Goal: Find specific page/section: Find specific page/section

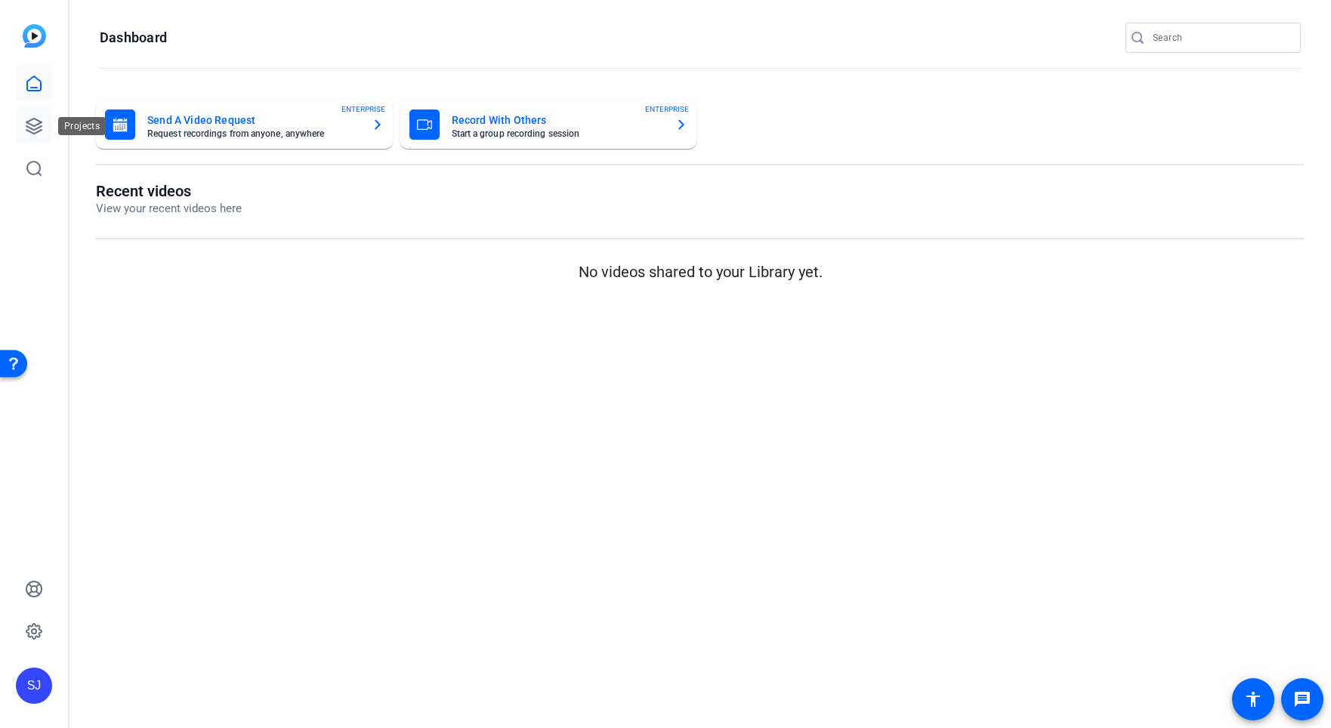
click at [27, 128] on icon at bounding box center [34, 126] width 18 height 18
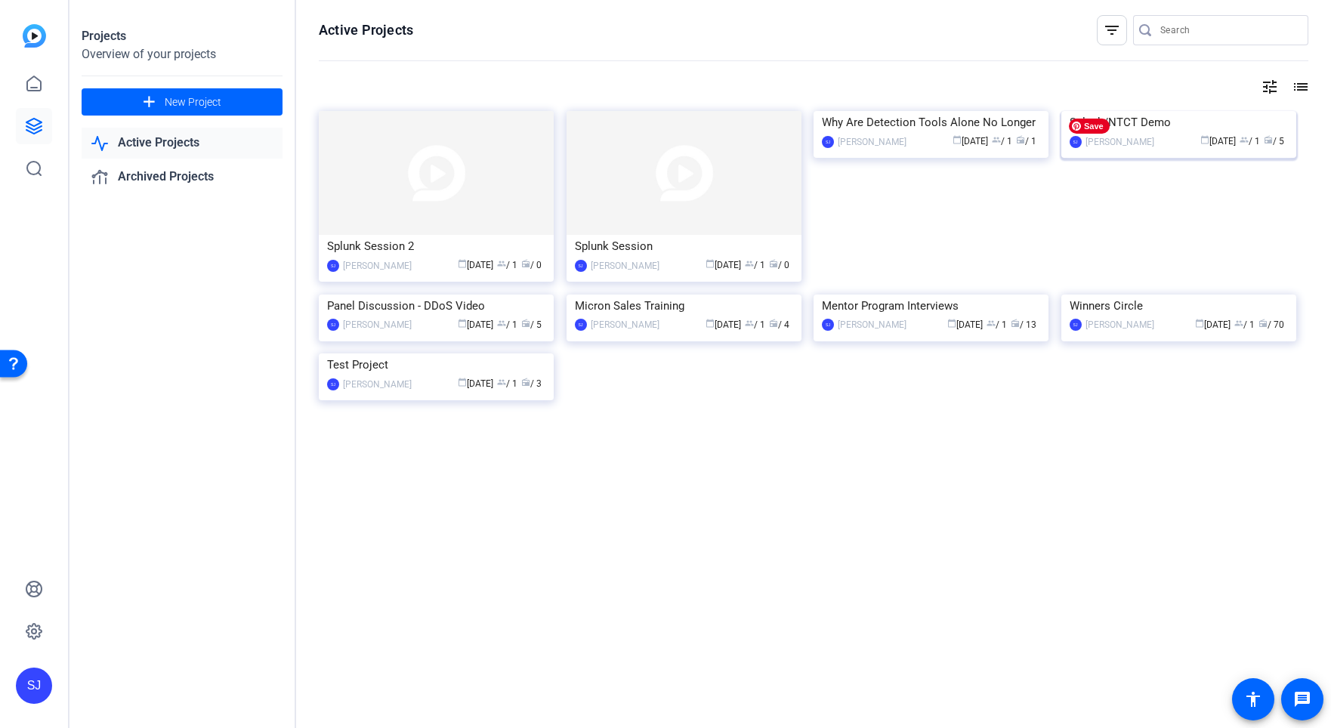
click at [1216, 111] on img at bounding box center [1179, 111] width 235 height 0
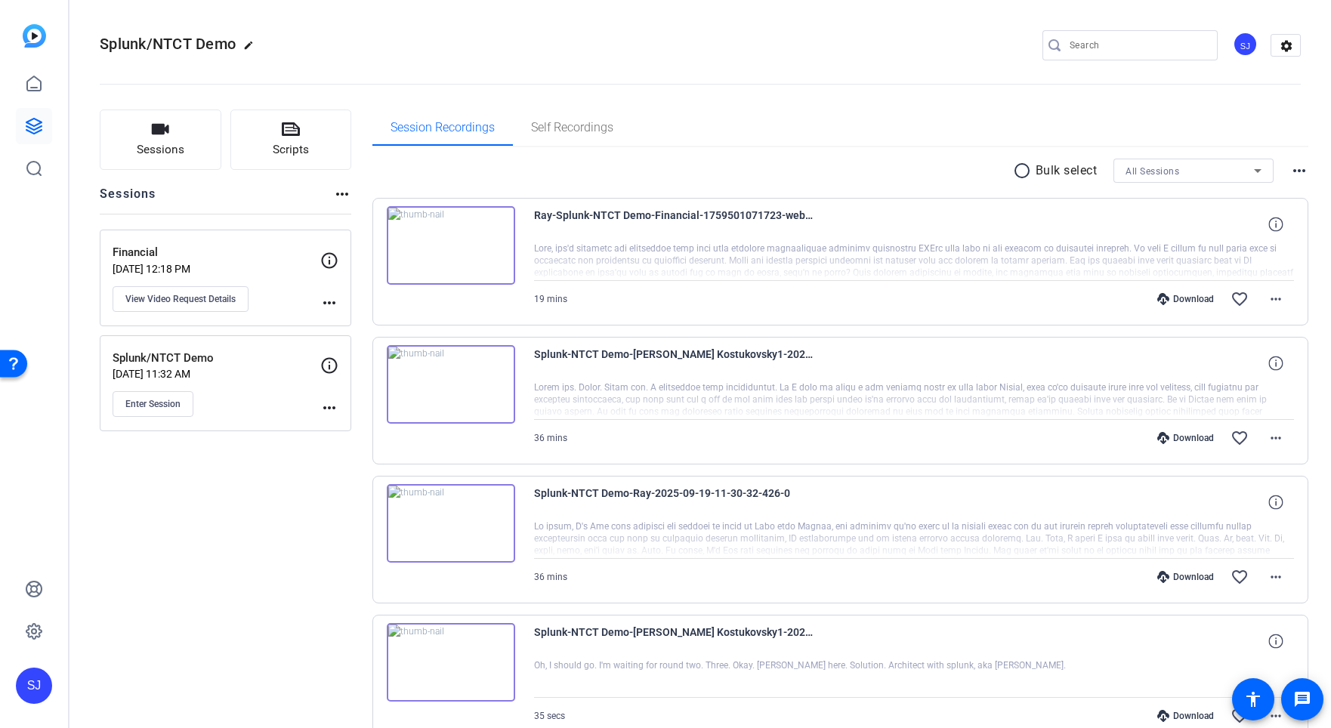
click at [136, 525] on div "Sessions Scripts Sessions more_horiz Financial [DATE] 12:18 PM View Video Reque…" at bounding box center [226, 520] width 252 height 821
drag, startPoint x: 221, startPoint y: 240, endPoint x: 219, endPoint y: 248, distance: 7.7
click at [219, 248] on div "Financial [DATE] 12:18 PM View Video Request Details more_horiz" at bounding box center [226, 278] width 252 height 97
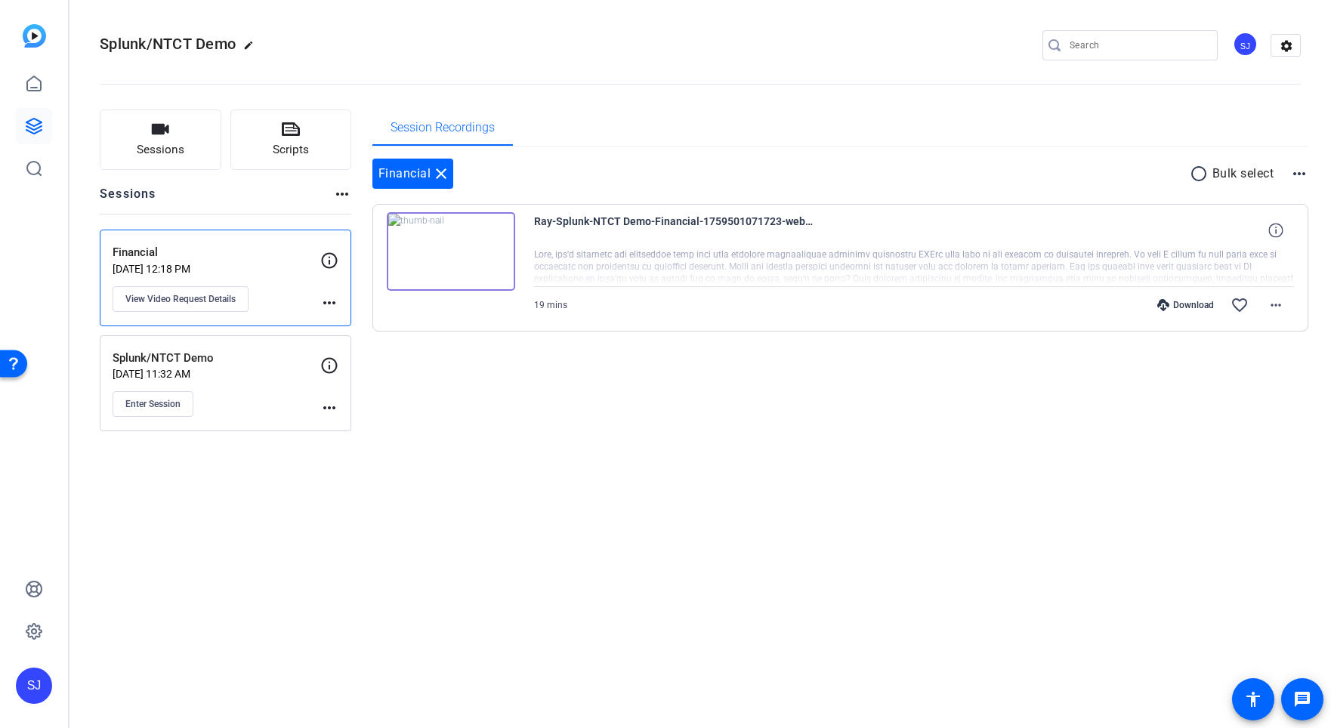
click at [270, 533] on div "Splunk/NTCT Demo edit SJ settings Sessions Scripts Sessions more_horiz Financia…" at bounding box center [701, 364] width 1262 height 728
click at [821, 73] on openreel-divider-bar at bounding box center [700, 80] width 1201 height 46
click at [762, 491] on div "Splunk/NTCT Demo edit SJ settings Sessions Scripts Sessions more_horiz Financia…" at bounding box center [701, 364] width 1262 height 728
